Goal: Obtain resource: Download file/media

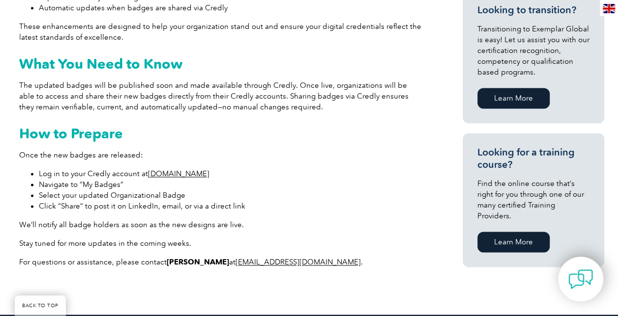
scroll to position [651, 0]
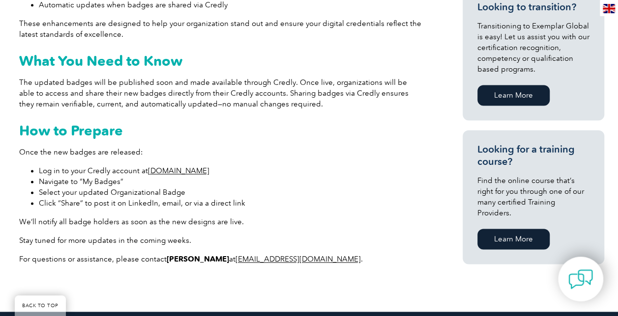
click at [166, 170] on link "www.credly.com" at bounding box center [178, 171] width 61 height 9
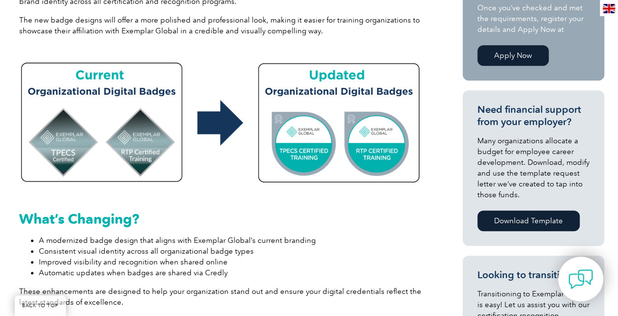
scroll to position [402, 0]
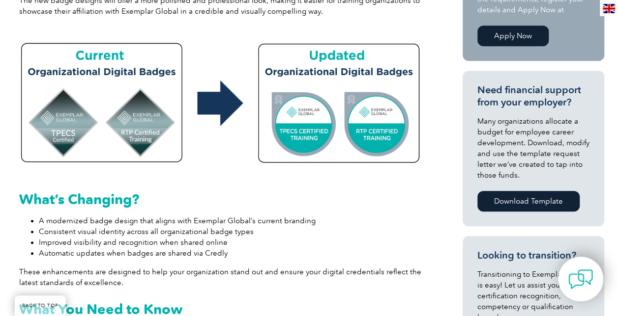
click at [519, 201] on link "Download Template" at bounding box center [528, 201] width 102 height 21
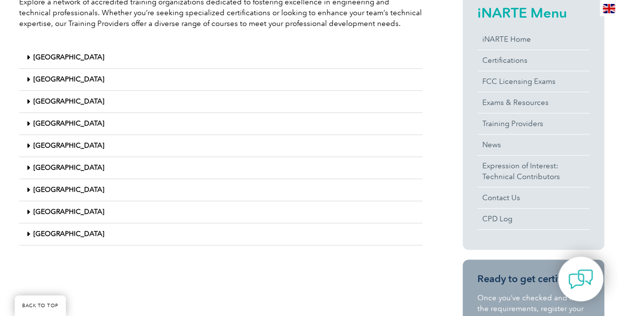
scroll to position [235, 0]
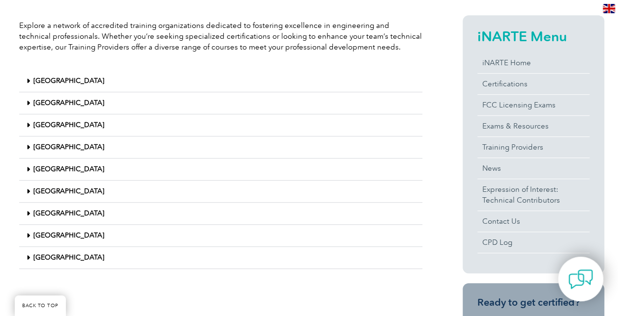
click at [31, 255] on span at bounding box center [30, 258] width 7 height 7
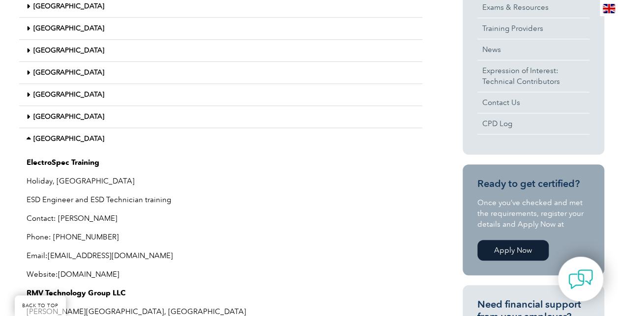
scroll to position [330, 0]
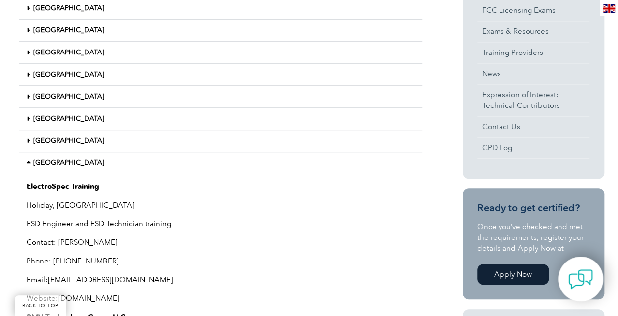
click at [30, 162] on icon at bounding box center [30, 163] width 7 height 7
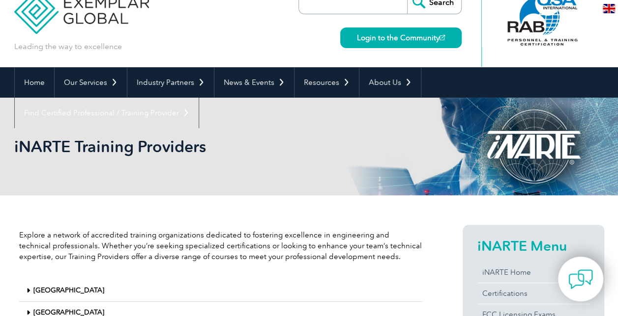
scroll to position [24, 0]
